Goal: Navigation & Orientation: Find specific page/section

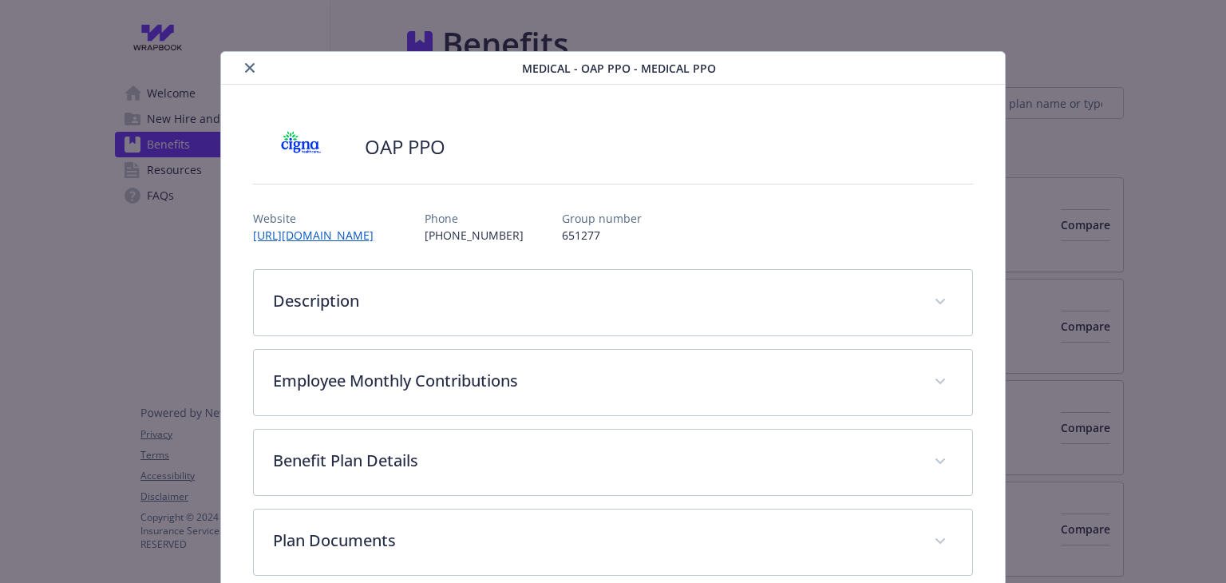
scroll to position [48, 0]
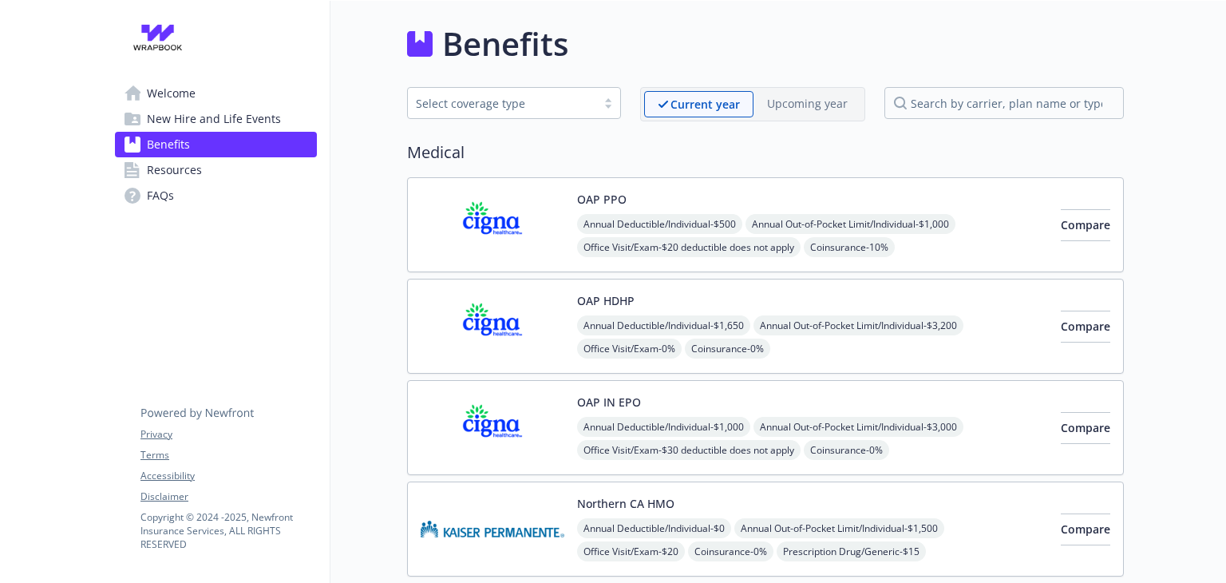
click at [177, 167] on span "Resources" at bounding box center [174, 170] width 55 height 26
